Goal: Navigation & Orientation: Find specific page/section

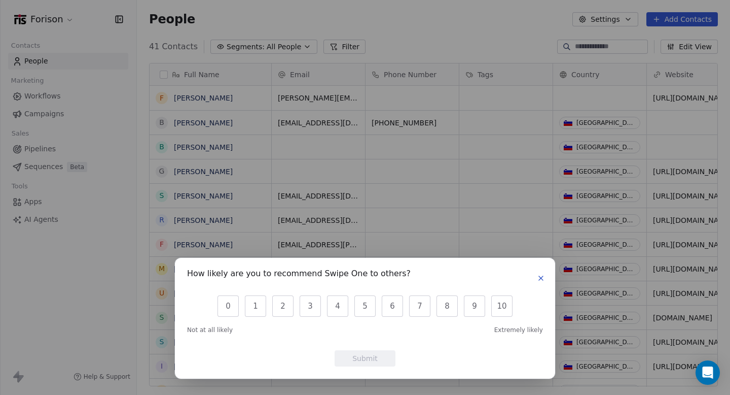
click at [546, 281] on button "button" at bounding box center [541, 278] width 12 height 12
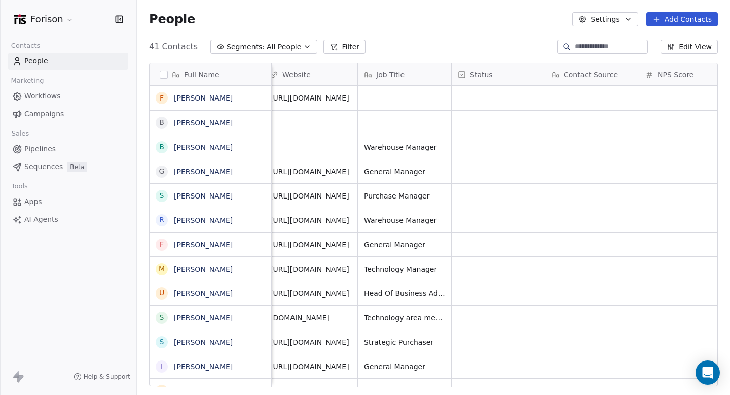
scroll to position [0, 454]
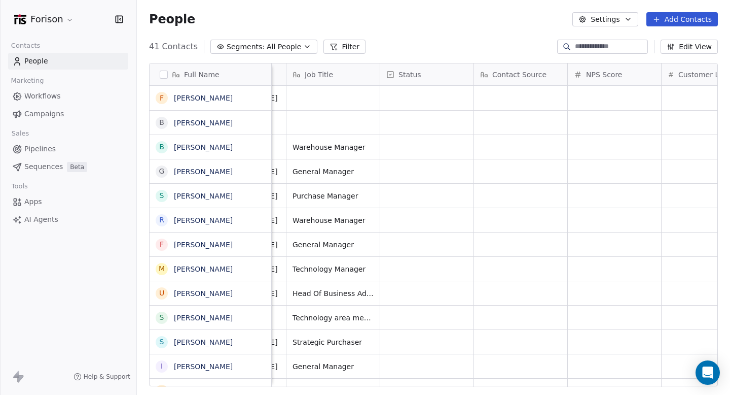
click at [586, 20] on icon "button" at bounding box center [583, 19] width 6 height 6
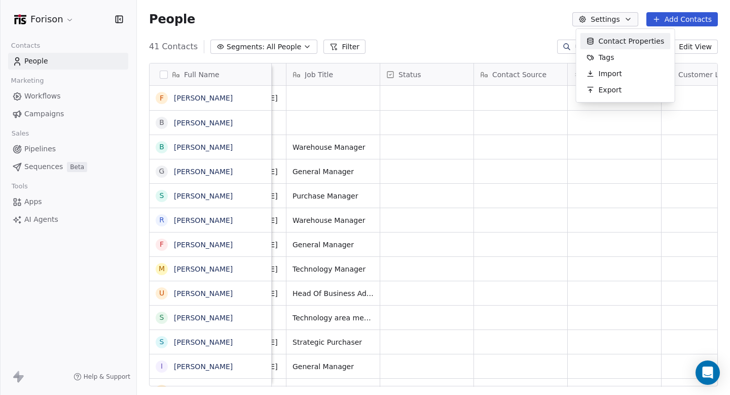
click at [47, 98] on html "Forison Contacts People Marketing Workflows Campaigns Sales Pipelines Sequences…" at bounding box center [365, 235] width 730 height 471
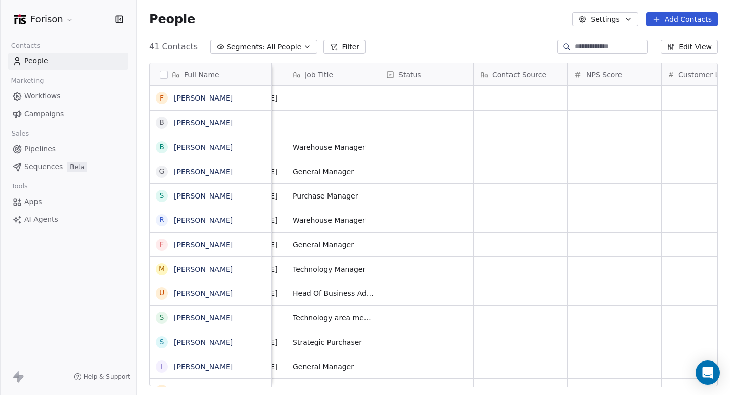
click at [47, 98] on span "Workflows" at bounding box center [42, 96] width 37 height 11
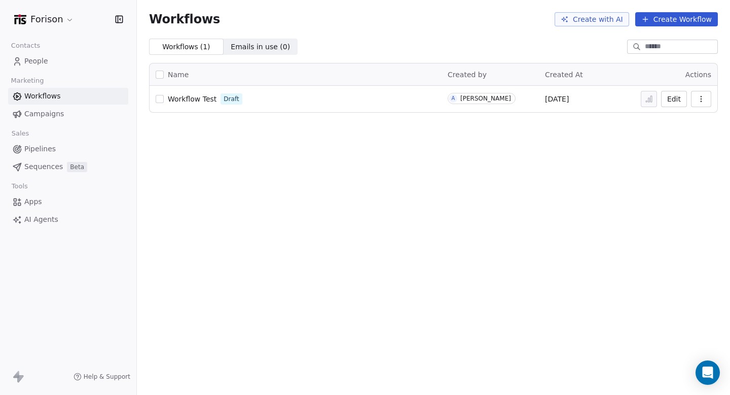
click at [646, 15] on button "Create Workflow" at bounding box center [676, 19] width 83 height 14
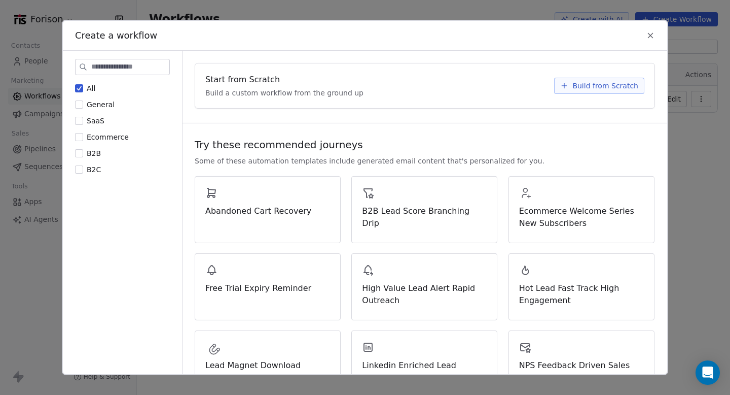
click at [651, 34] on icon at bounding box center [651, 35] width 5 height 5
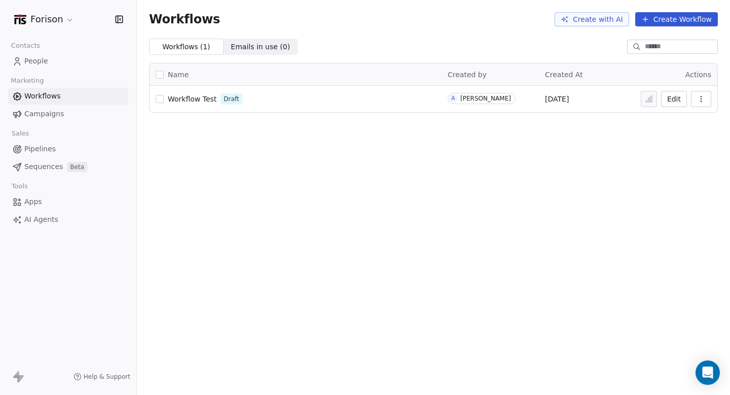
click at [49, 25] on html "Forison Contacts People Marketing Workflows Campaigns Sales Pipelines Sequences…" at bounding box center [365, 235] width 730 height 471
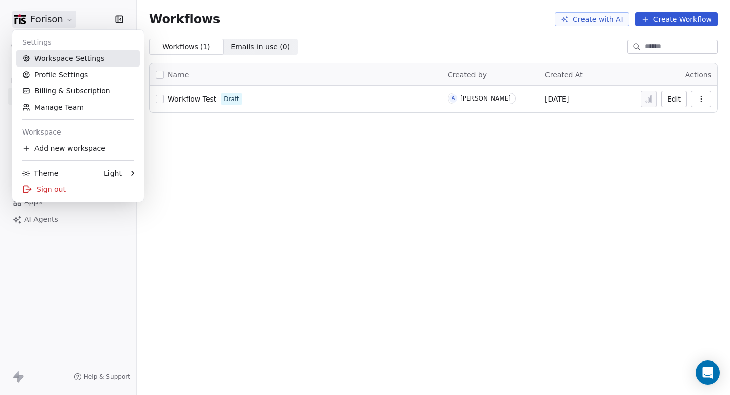
click at [48, 56] on link "Workspace Settings" at bounding box center [78, 58] width 124 height 16
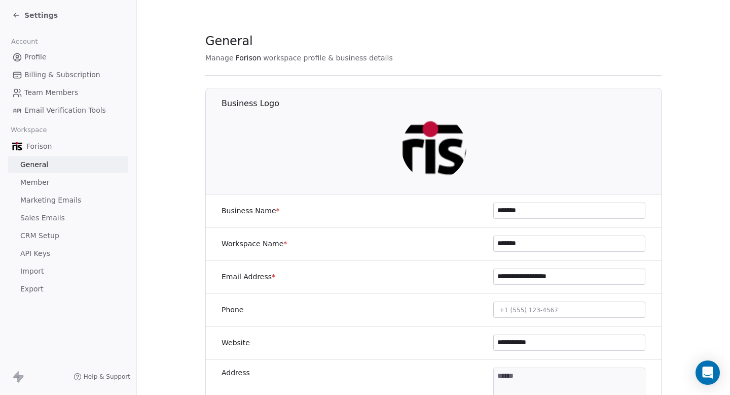
click at [436, 137] on img at bounding box center [434, 147] width 65 height 65
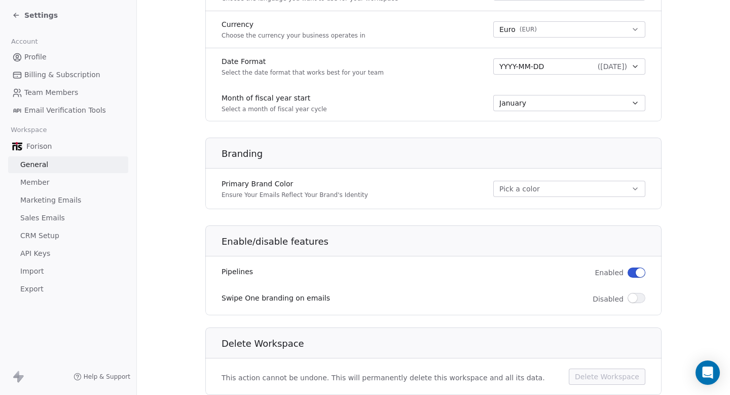
scroll to position [542, 0]
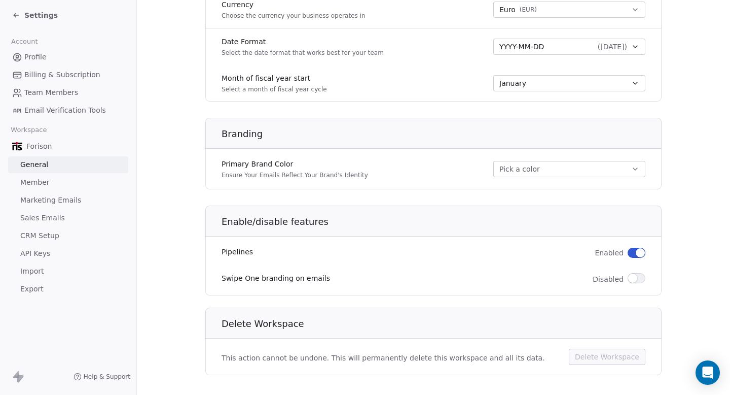
click at [510, 164] on button "Pick a color" at bounding box center [569, 169] width 152 height 16
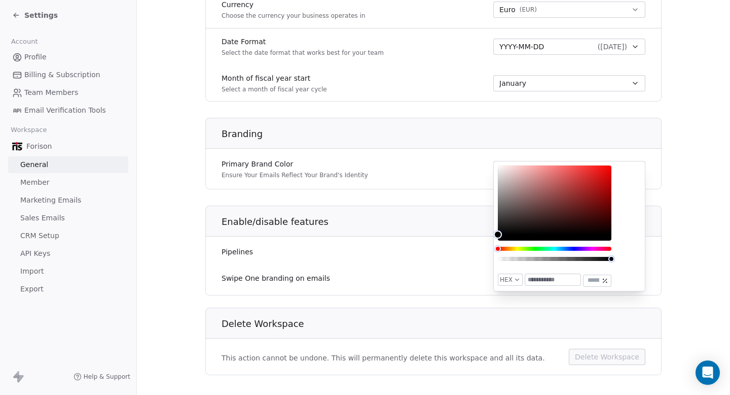
click at [551, 281] on input "text" at bounding box center [552, 279] width 55 height 11
paste input "******"
click at [568, 270] on div "HEX ******* ***" at bounding box center [555, 225] width 114 height 121
click at [540, 277] on input "*******" at bounding box center [552, 279] width 55 height 11
paste input "text"
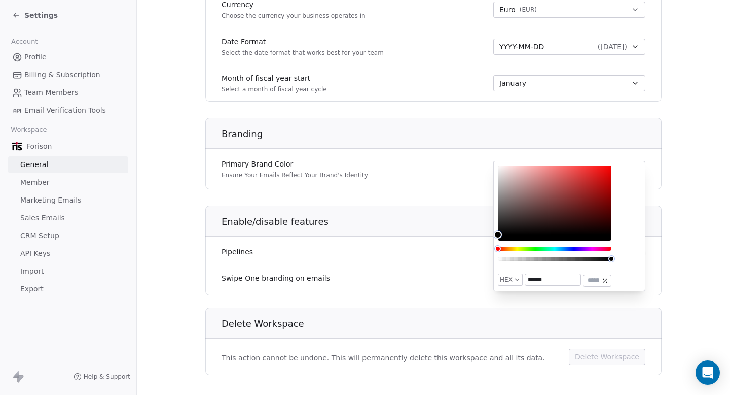
click at [526, 280] on input "******" at bounding box center [552, 279] width 55 height 11
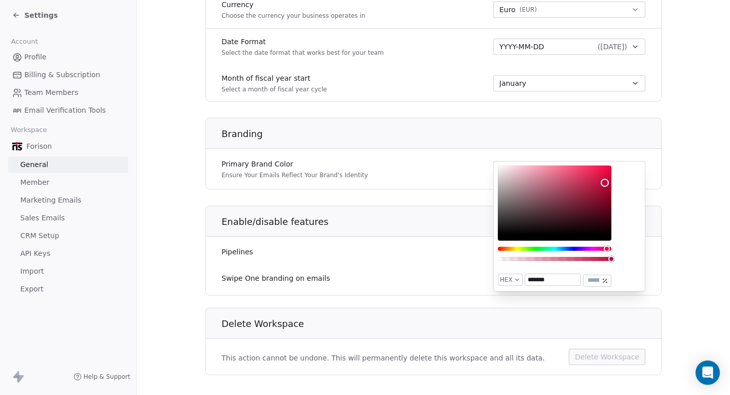
type input "*******"
click at [621, 268] on div "HEX ******* ***" at bounding box center [569, 226] width 152 height 130
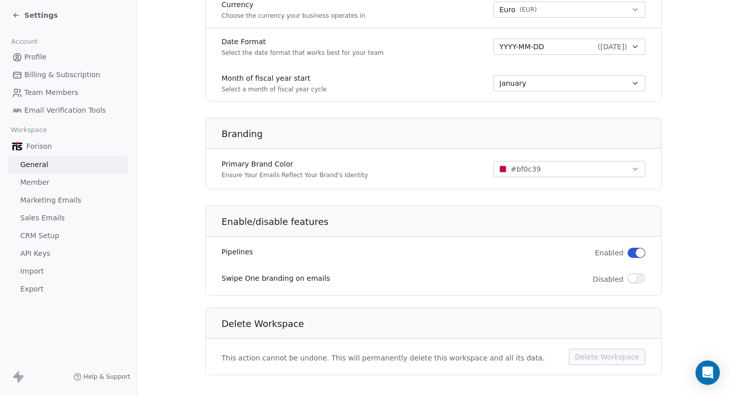
scroll to position [555, 0]
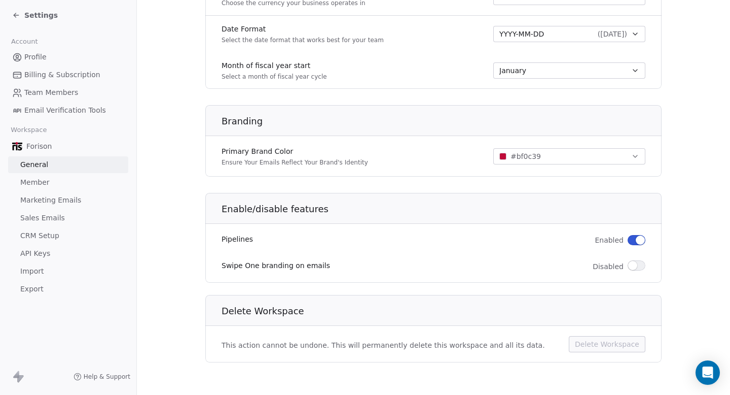
click at [43, 233] on span "CRM Setup" at bounding box center [39, 235] width 39 height 11
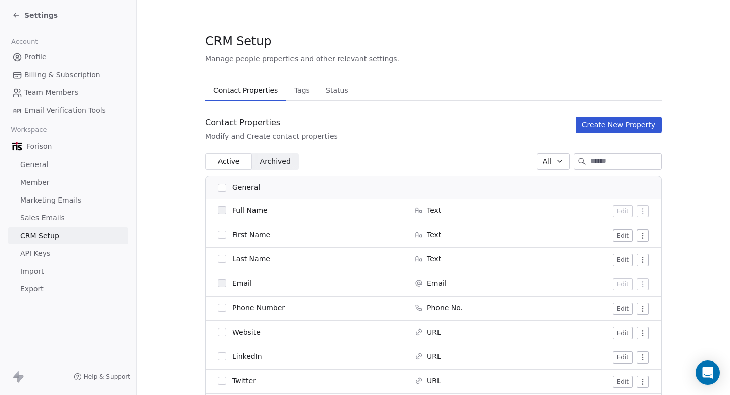
click at [305, 85] on span "Tags" at bounding box center [302, 90] width 24 height 14
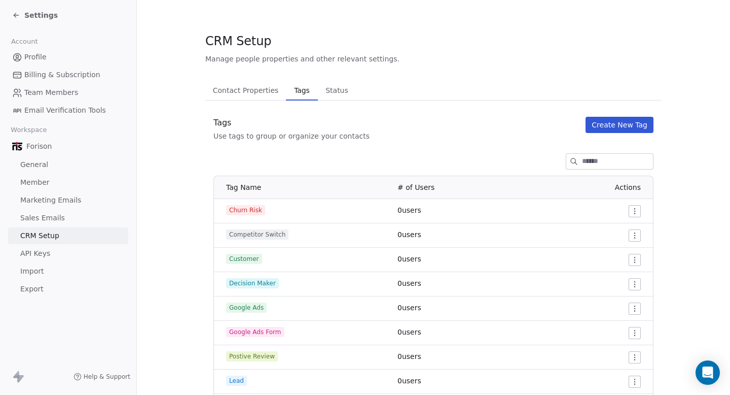
click at [331, 91] on span "Status" at bounding box center [337, 90] width 31 height 14
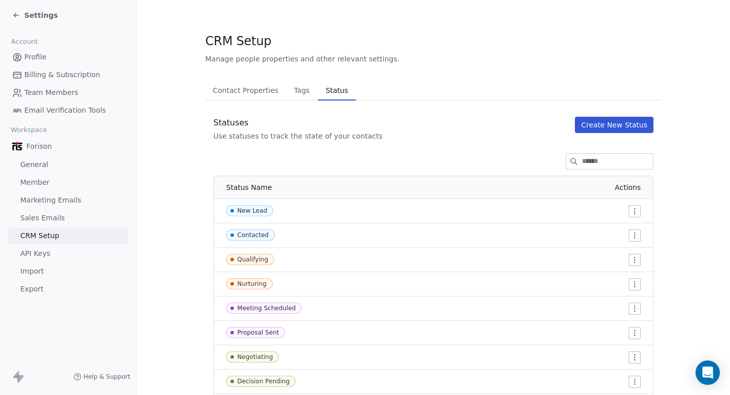
click at [38, 220] on span "Sales Emails" at bounding box center [42, 217] width 45 height 11
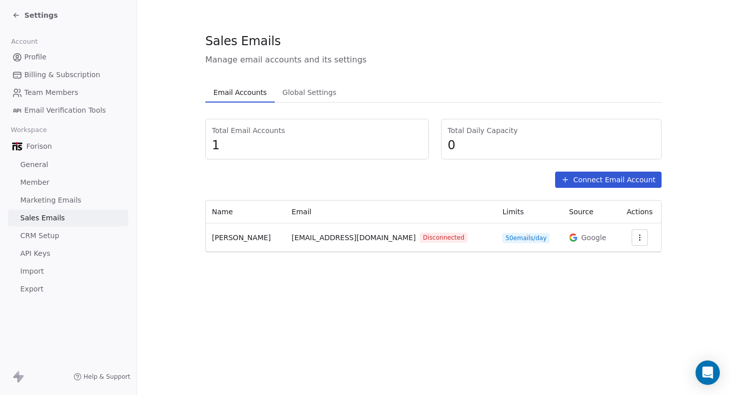
click at [63, 201] on span "Marketing Emails" at bounding box center [50, 200] width 61 height 11
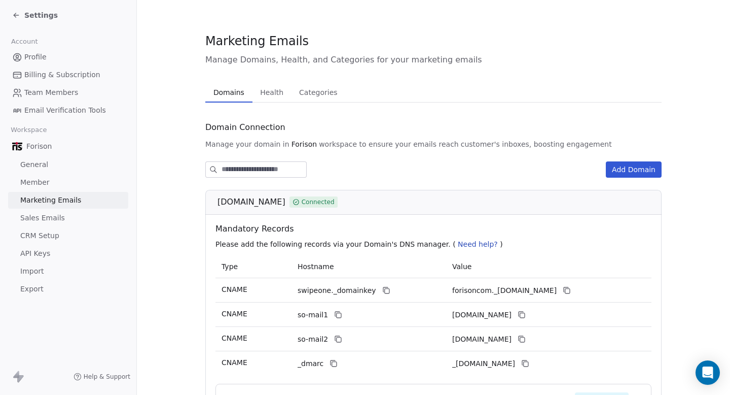
click at [280, 92] on span "Health" at bounding box center [271, 92] width 31 height 14
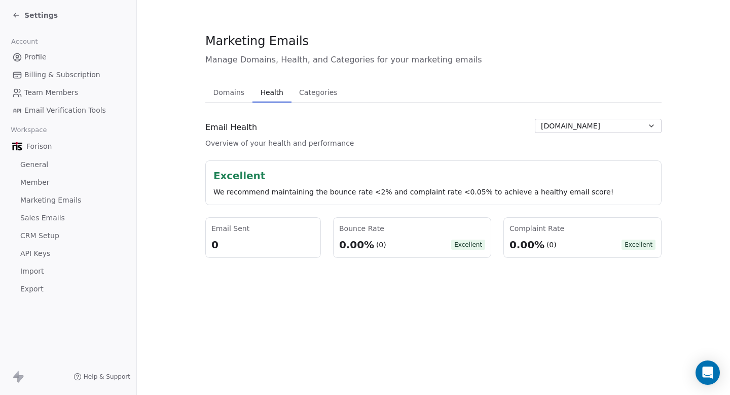
click at [302, 92] on span "Categories" at bounding box center [318, 92] width 46 height 14
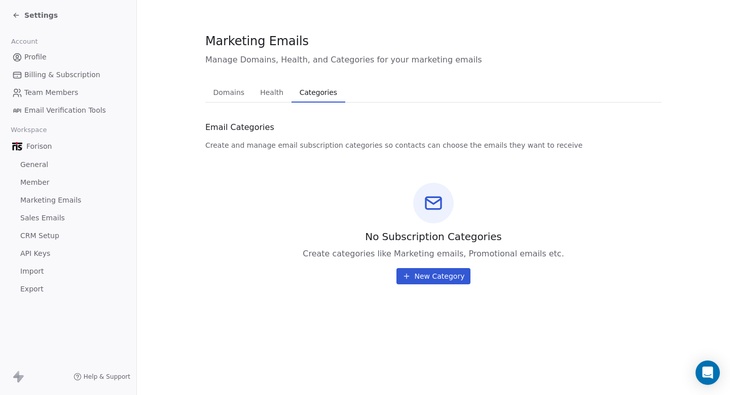
click at [38, 166] on span "General" at bounding box center [34, 164] width 28 height 11
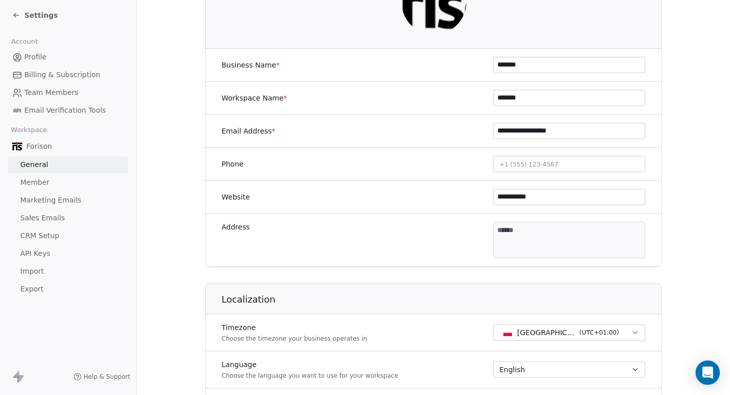
scroll to position [92, 0]
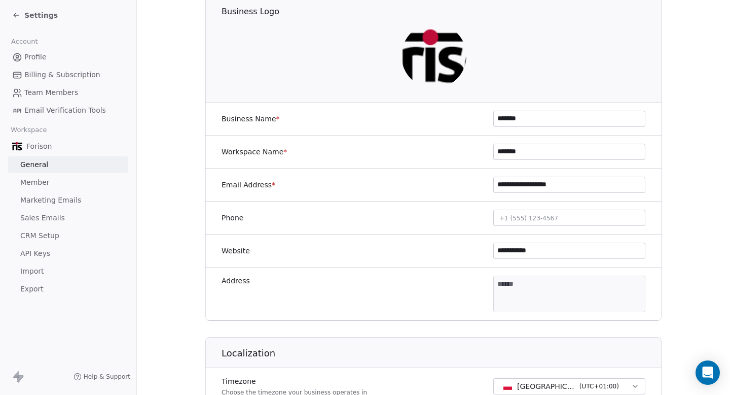
click at [26, 182] on span "Member" at bounding box center [34, 182] width 29 height 11
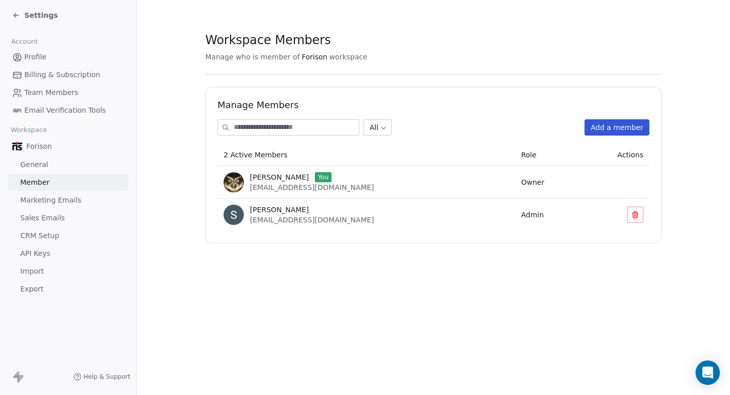
click at [51, 203] on span "Marketing Emails" at bounding box center [50, 200] width 61 height 11
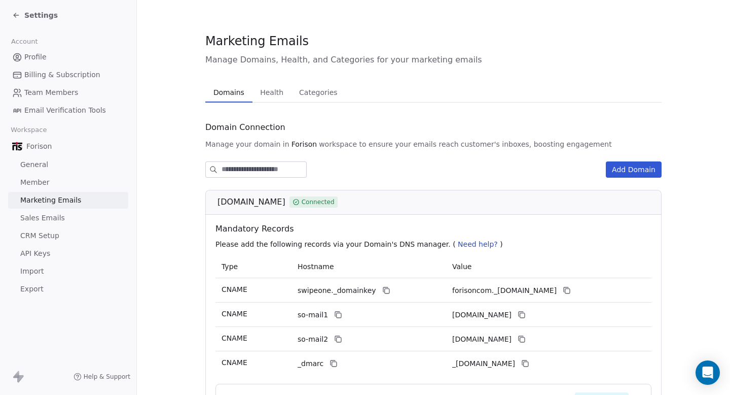
click at [40, 217] on span "Sales Emails" at bounding box center [42, 217] width 45 height 11
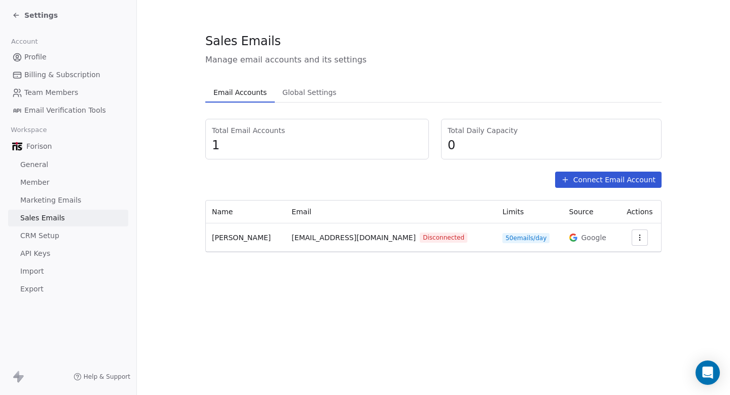
click at [327, 97] on span "Global Settings" at bounding box center [309, 92] width 62 height 14
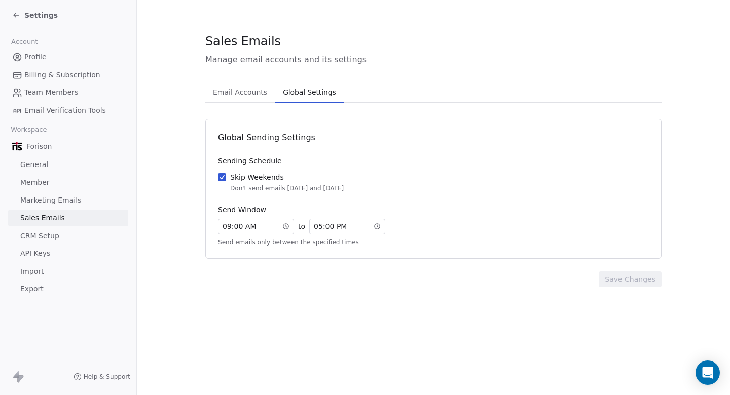
click at [29, 258] on span "API Keys" at bounding box center [35, 253] width 30 height 11
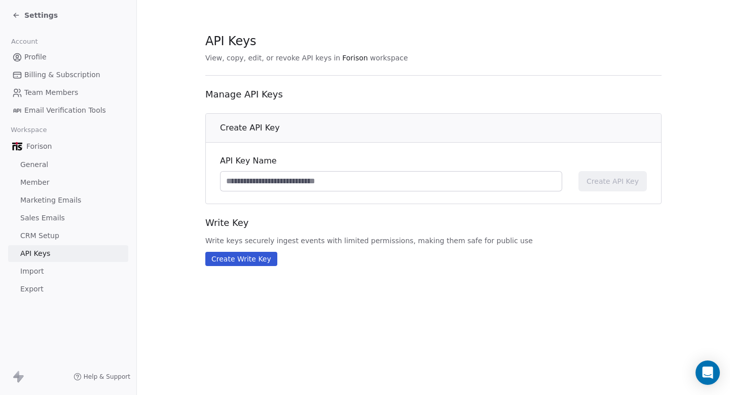
click at [32, 273] on span "Import" at bounding box center [31, 271] width 23 height 11
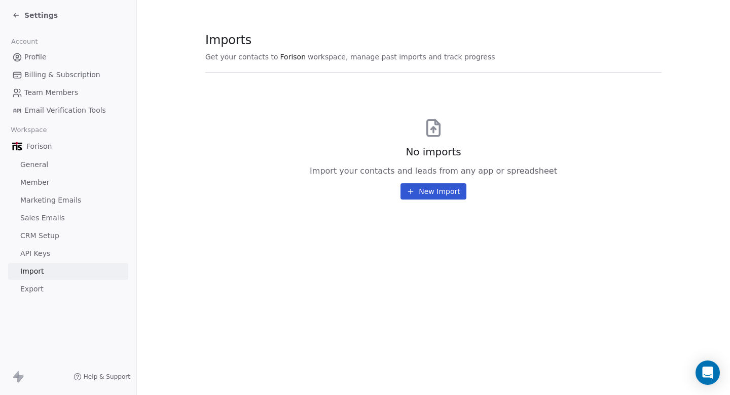
click at [419, 195] on button "New Import" at bounding box center [433, 191] width 65 height 16
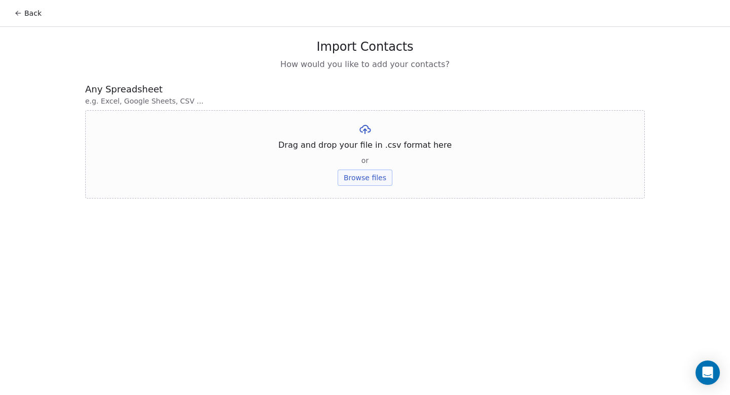
click at [16, 15] on icon at bounding box center [18, 13] width 8 height 8
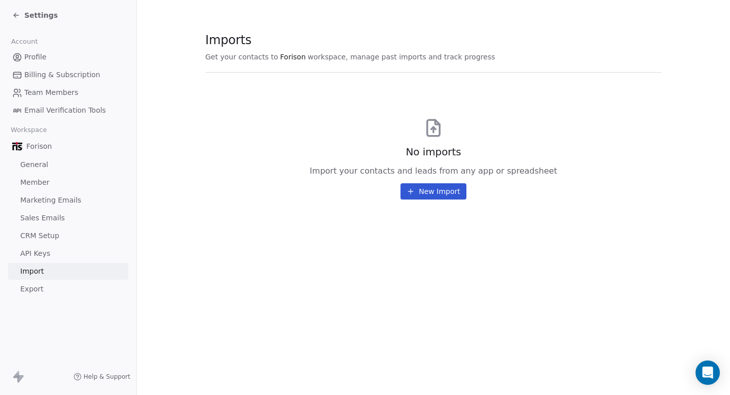
click at [39, 234] on span "CRM Setup" at bounding box center [39, 235] width 39 height 11
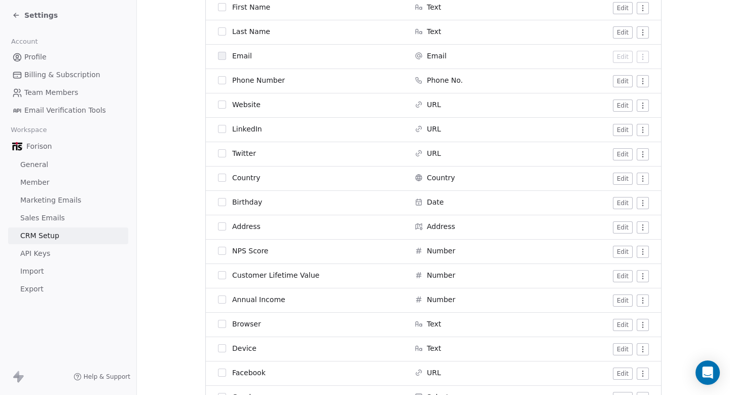
scroll to position [277, 0]
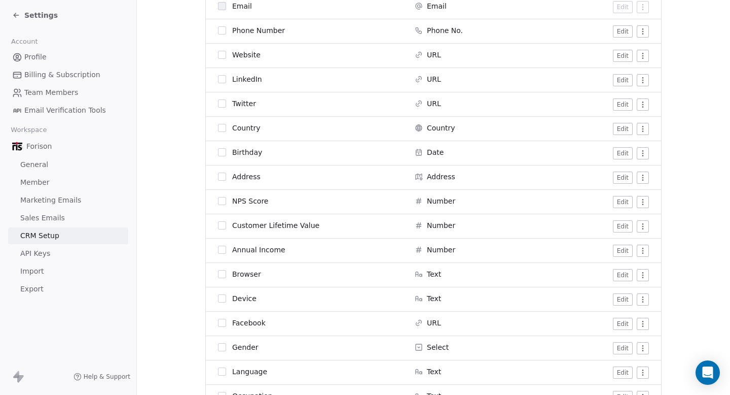
click at [625, 201] on button "Edit" at bounding box center [623, 202] width 20 height 12
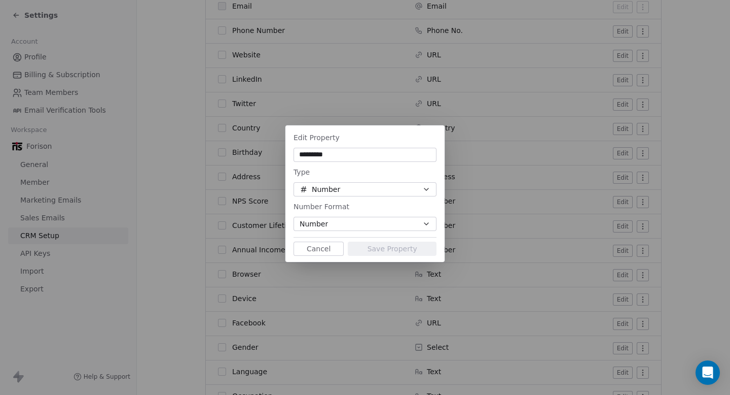
click at [315, 247] on button "Cancel" at bounding box center [319, 248] width 50 height 14
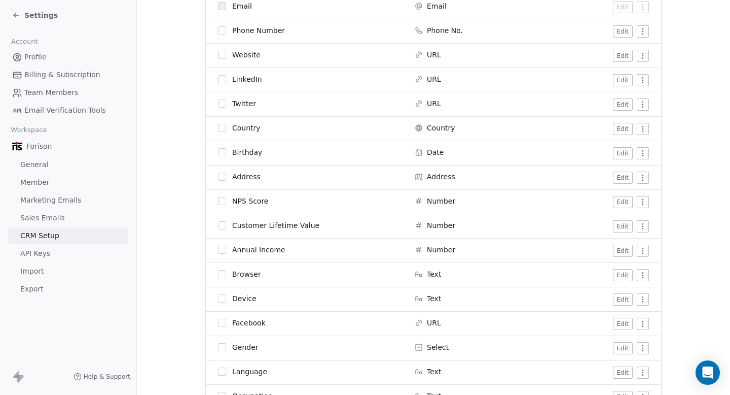
click at [643, 180] on html "Settings Account Profile Billing & Subscription Team Members Email Verification…" at bounding box center [365, 235] width 730 height 471
click at [685, 153] on html "Settings Account Profile Billing & Subscription Team Members Email Verification…" at bounding box center [365, 235] width 730 height 471
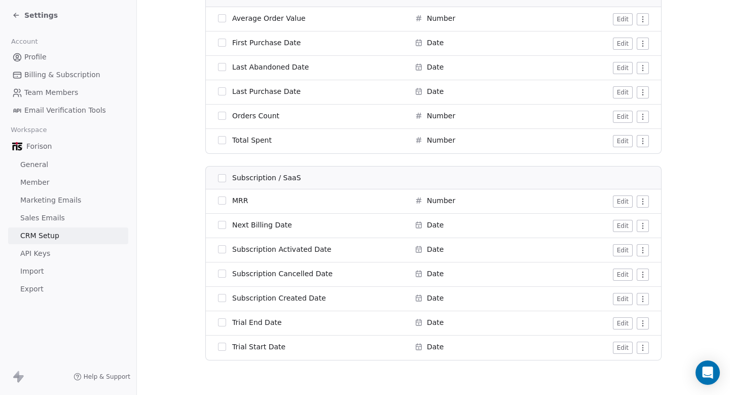
scroll to position [1271, 0]
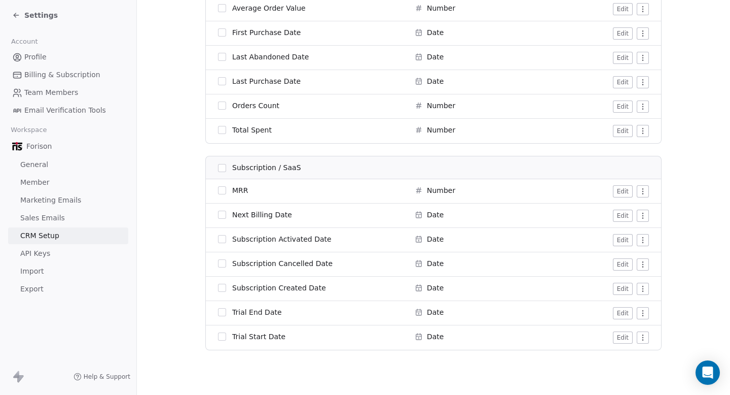
click at [50, 93] on span "Team Members" at bounding box center [51, 92] width 54 height 11
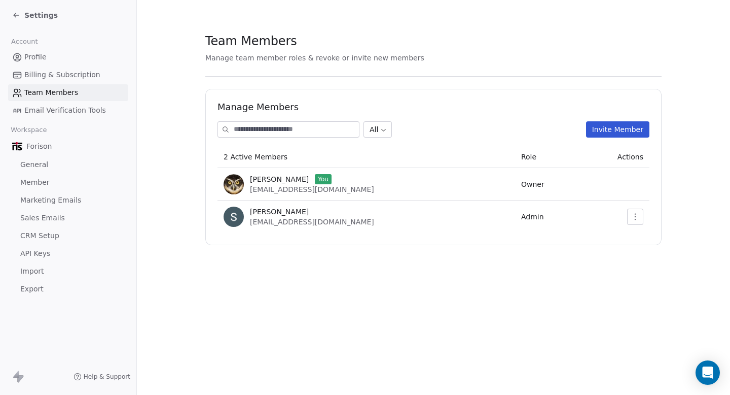
click at [54, 75] on span "Billing & Subscription" at bounding box center [62, 74] width 76 height 11
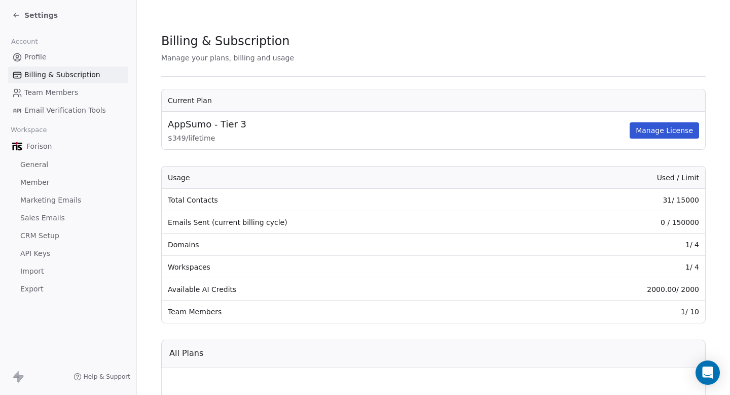
click at [654, 131] on button "Manage License" at bounding box center [664, 130] width 69 height 16
click at [32, 162] on span "General" at bounding box center [34, 164] width 28 height 11
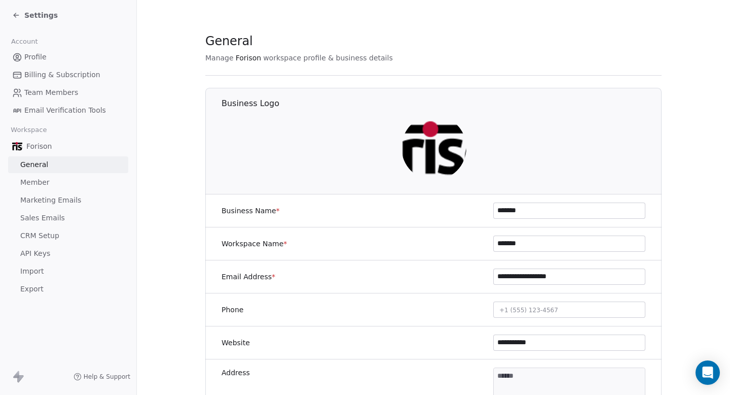
click at [33, 111] on span "Email Verification Tools" at bounding box center [65, 110] width 82 height 11
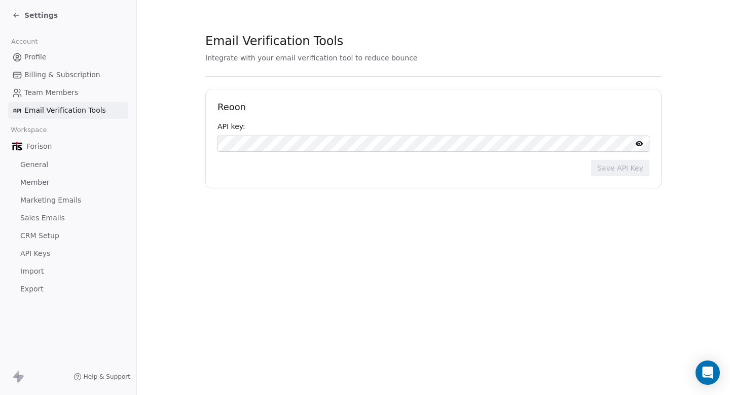
click at [39, 92] on span "Team Members" at bounding box center [51, 92] width 54 height 11
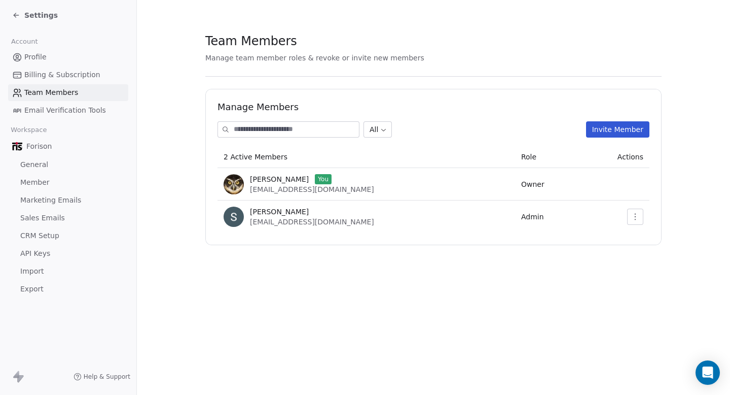
click at [40, 77] on span "Billing & Subscription" at bounding box center [62, 74] width 76 height 11
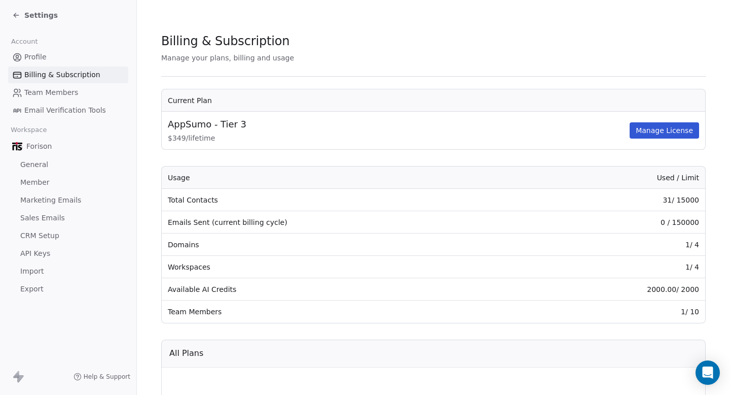
click at [40, 63] on link "Profile" at bounding box center [68, 57] width 120 height 17
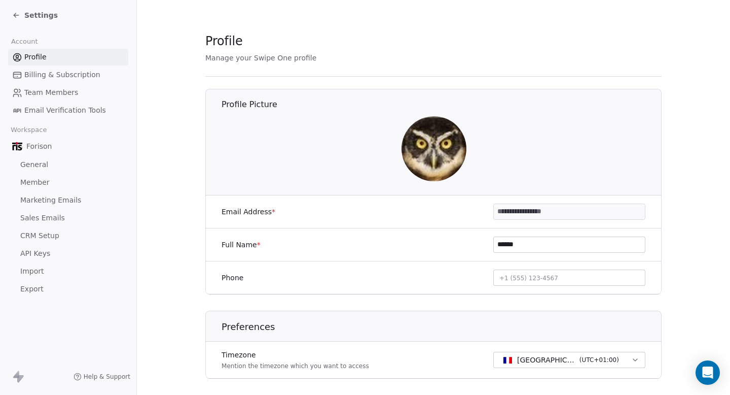
click at [43, 109] on span "Email Verification Tools" at bounding box center [65, 110] width 82 height 11
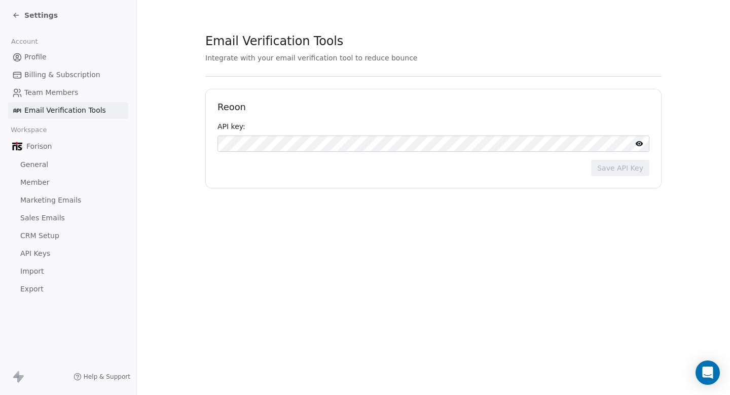
click at [46, 93] on span "Team Members" at bounding box center [51, 92] width 54 height 11
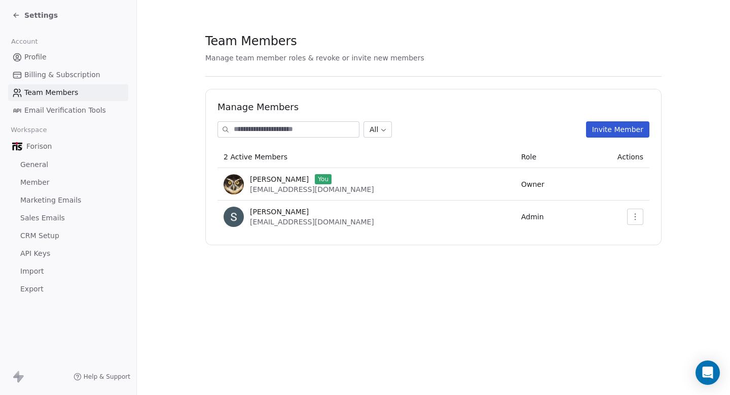
click at [47, 78] on span "Billing & Subscription" at bounding box center [62, 74] width 76 height 11
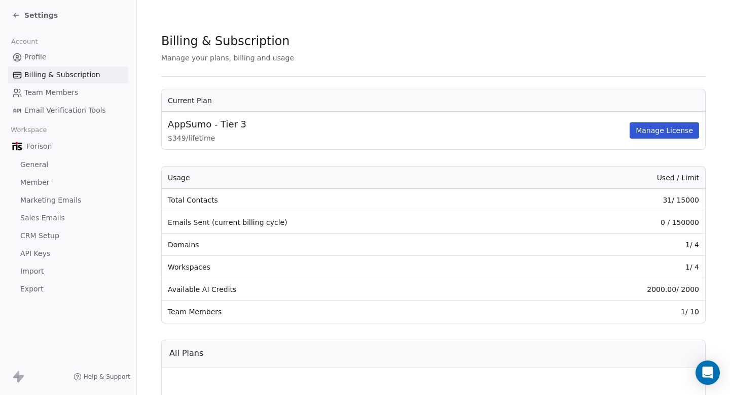
click at [44, 54] on span "Profile" at bounding box center [35, 57] width 22 height 11
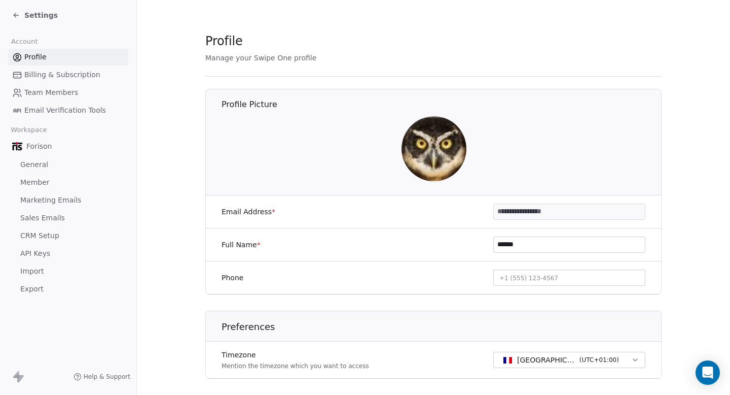
click at [49, 77] on span "Billing & Subscription" at bounding box center [62, 74] width 76 height 11
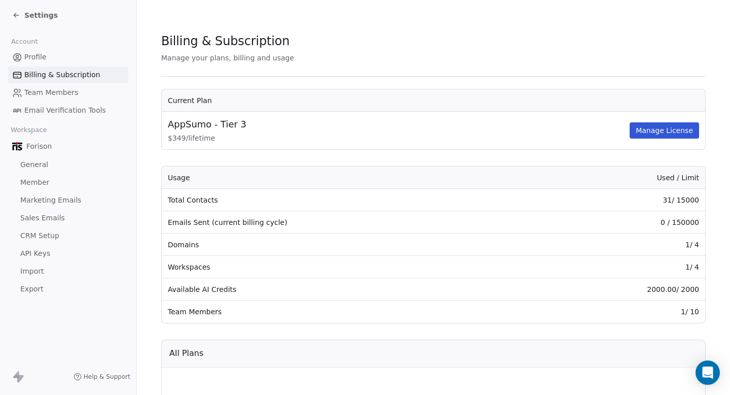
click at [45, 91] on span "Team Members" at bounding box center [51, 92] width 54 height 11
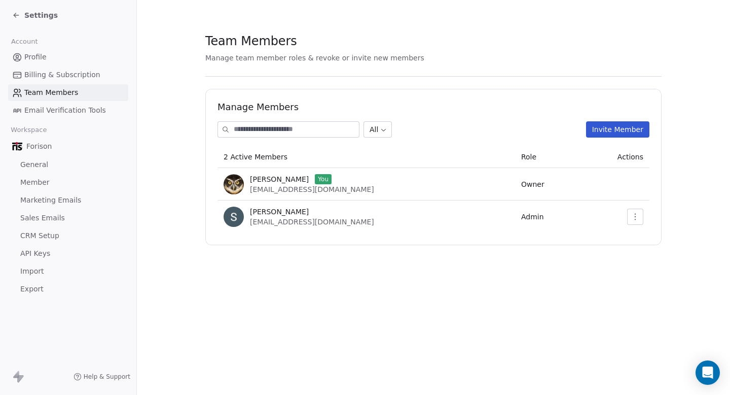
click at [40, 108] on span "Email Verification Tools" at bounding box center [65, 110] width 82 height 11
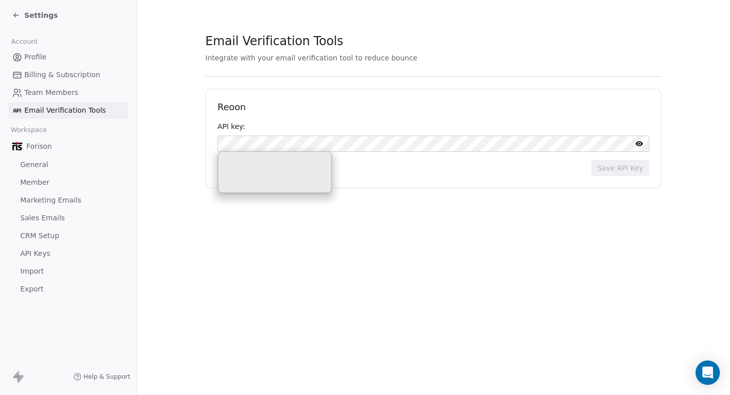
click at [170, 70] on section "Email Verification Tools Integrate with your email verification tool to reduce …" at bounding box center [433, 110] width 593 height 221
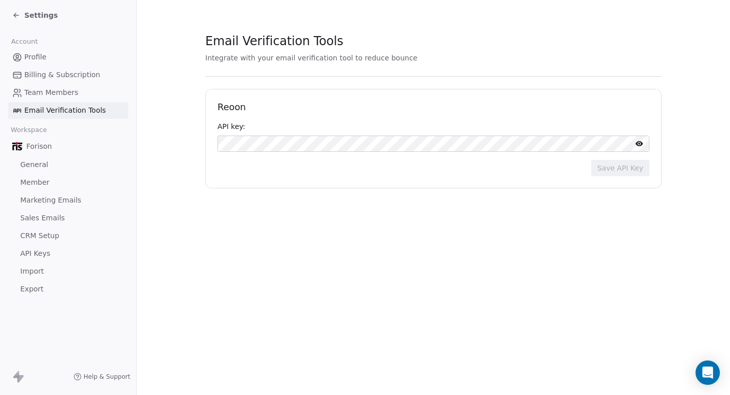
click at [23, 18] on div "Settings" at bounding box center [35, 15] width 46 height 10
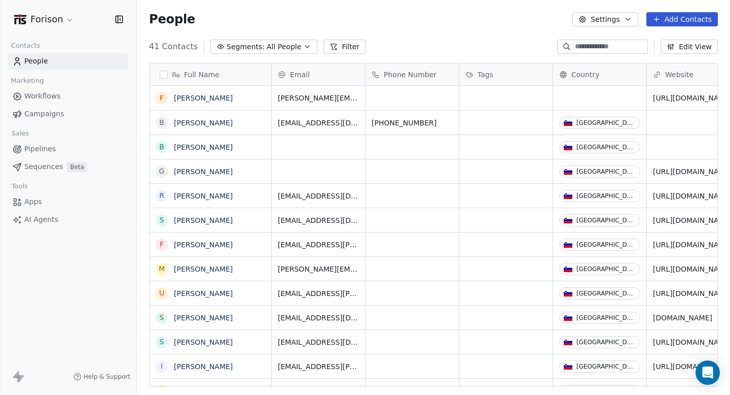
click at [42, 197] on link "Apps" at bounding box center [68, 201] width 120 height 17
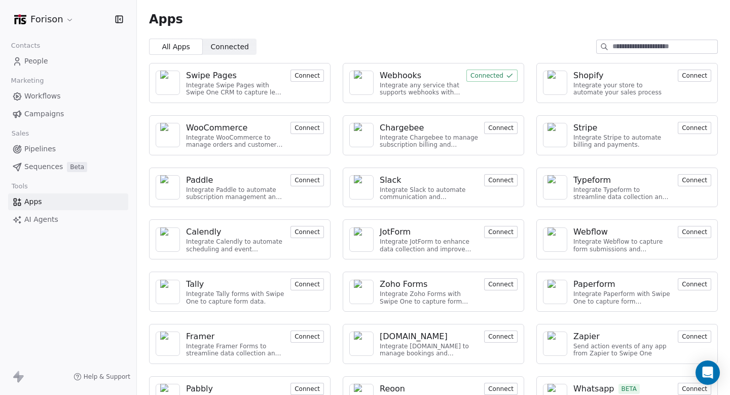
click at [593, 79] on div "Shopify" at bounding box center [589, 75] width 30 height 12
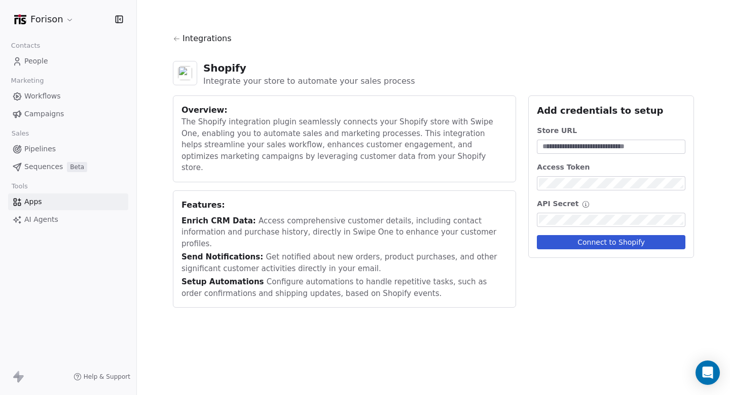
click at [55, 224] on span "AI Agents" at bounding box center [41, 219] width 34 height 11
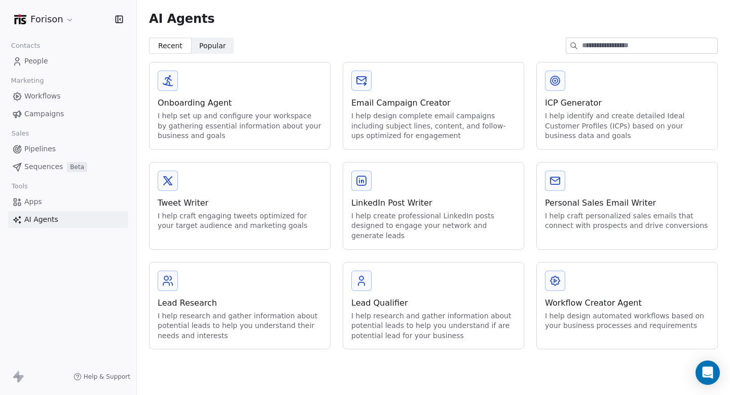
click at [206, 44] on span "Popular" at bounding box center [212, 46] width 27 height 11
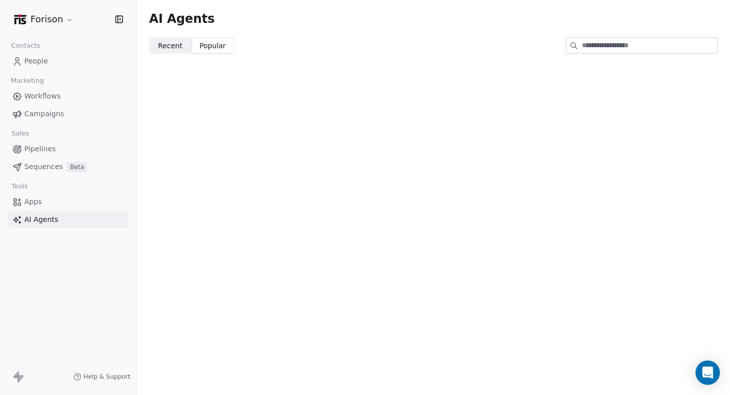
click at [170, 47] on span "Recent" at bounding box center [170, 46] width 24 height 11
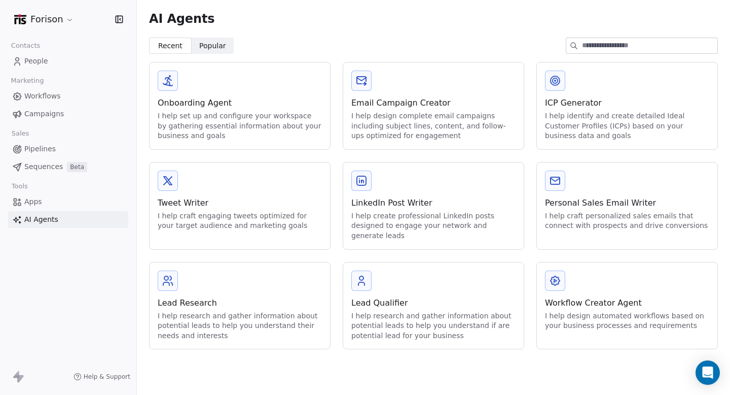
click at [210, 44] on span "Popular" at bounding box center [212, 46] width 27 height 11
